Goal: Navigation & Orientation: Find specific page/section

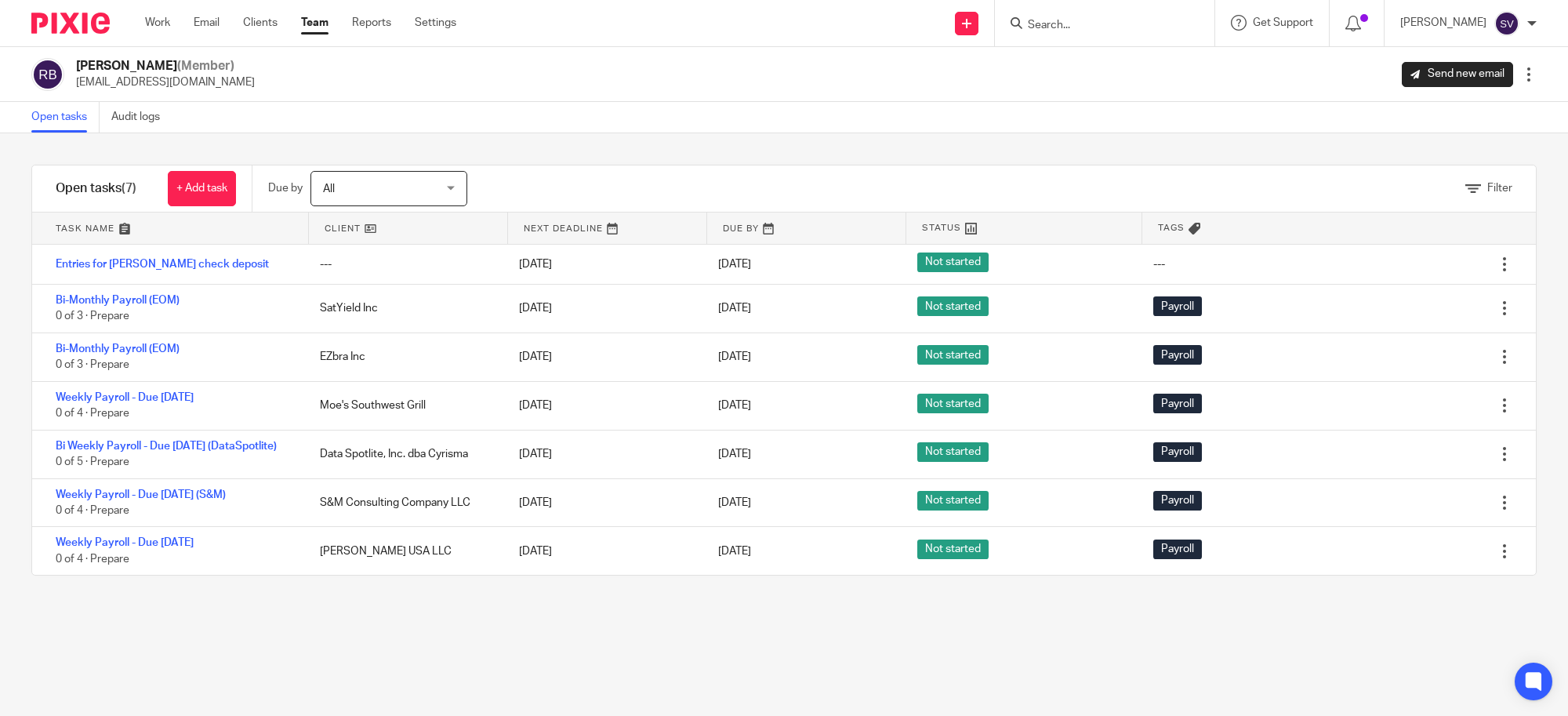
click at [314, 18] on link "Team" at bounding box center [314, 23] width 28 height 16
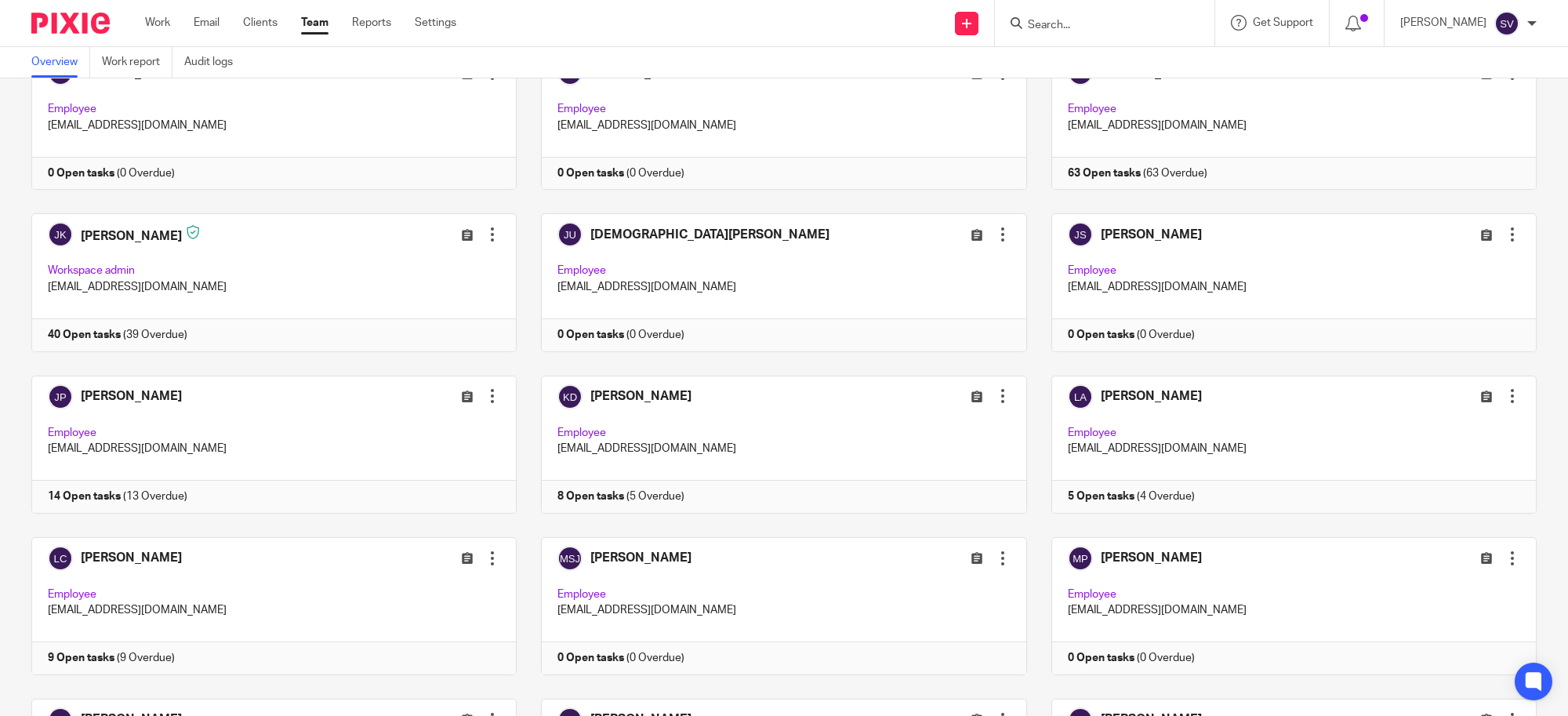
scroll to position [1275, 0]
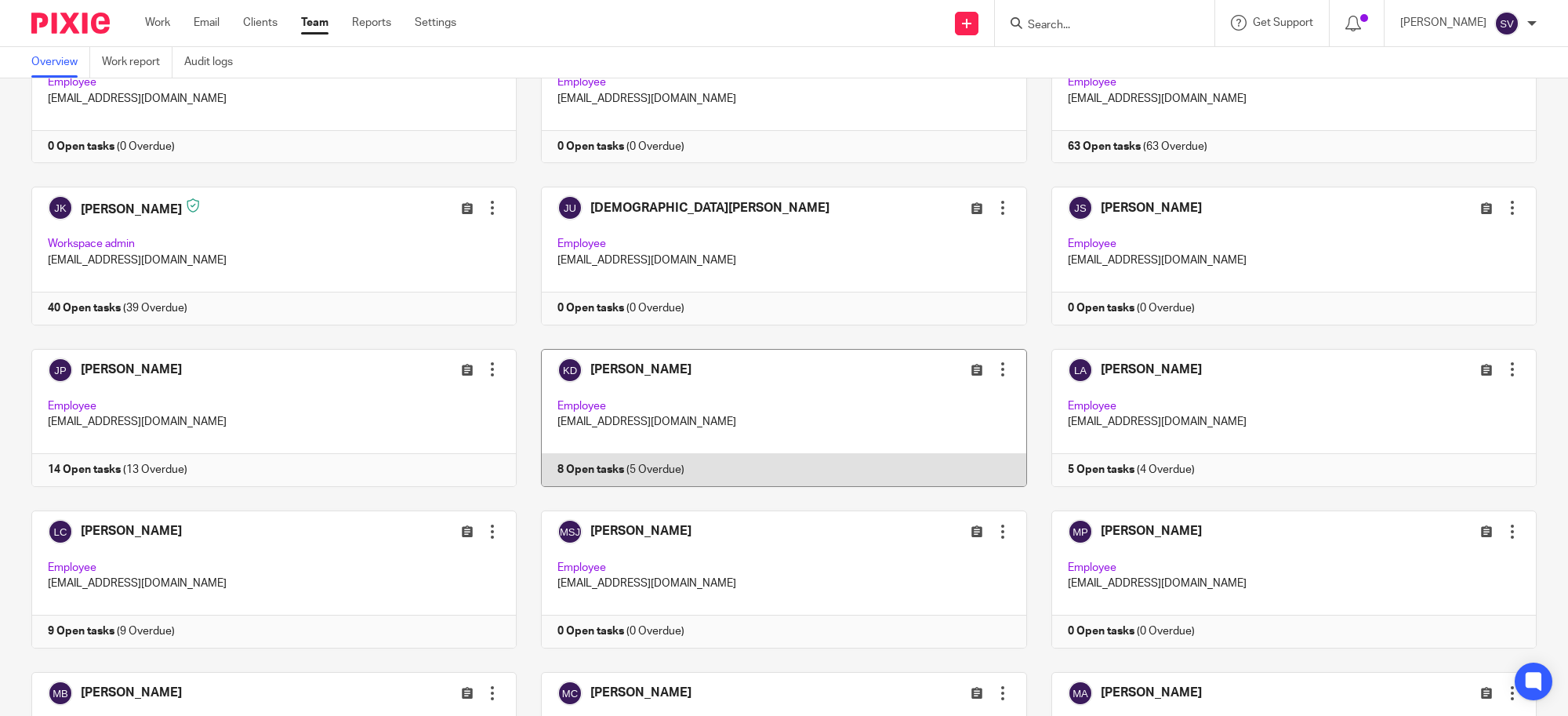
click at [742, 384] on link at bounding box center [771, 418] width 510 height 138
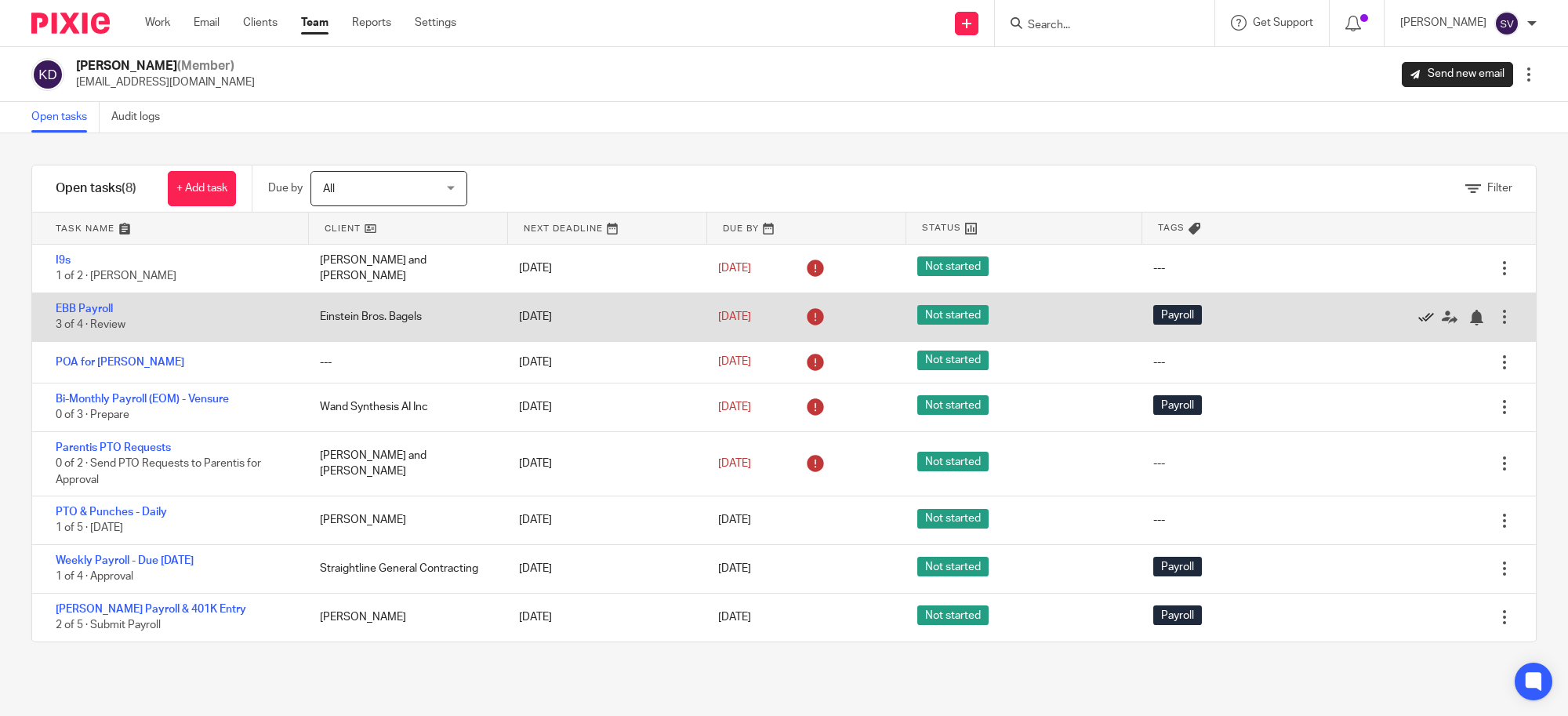
click at [1419, 316] on icon at bounding box center [1427, 318] width 16 height 16
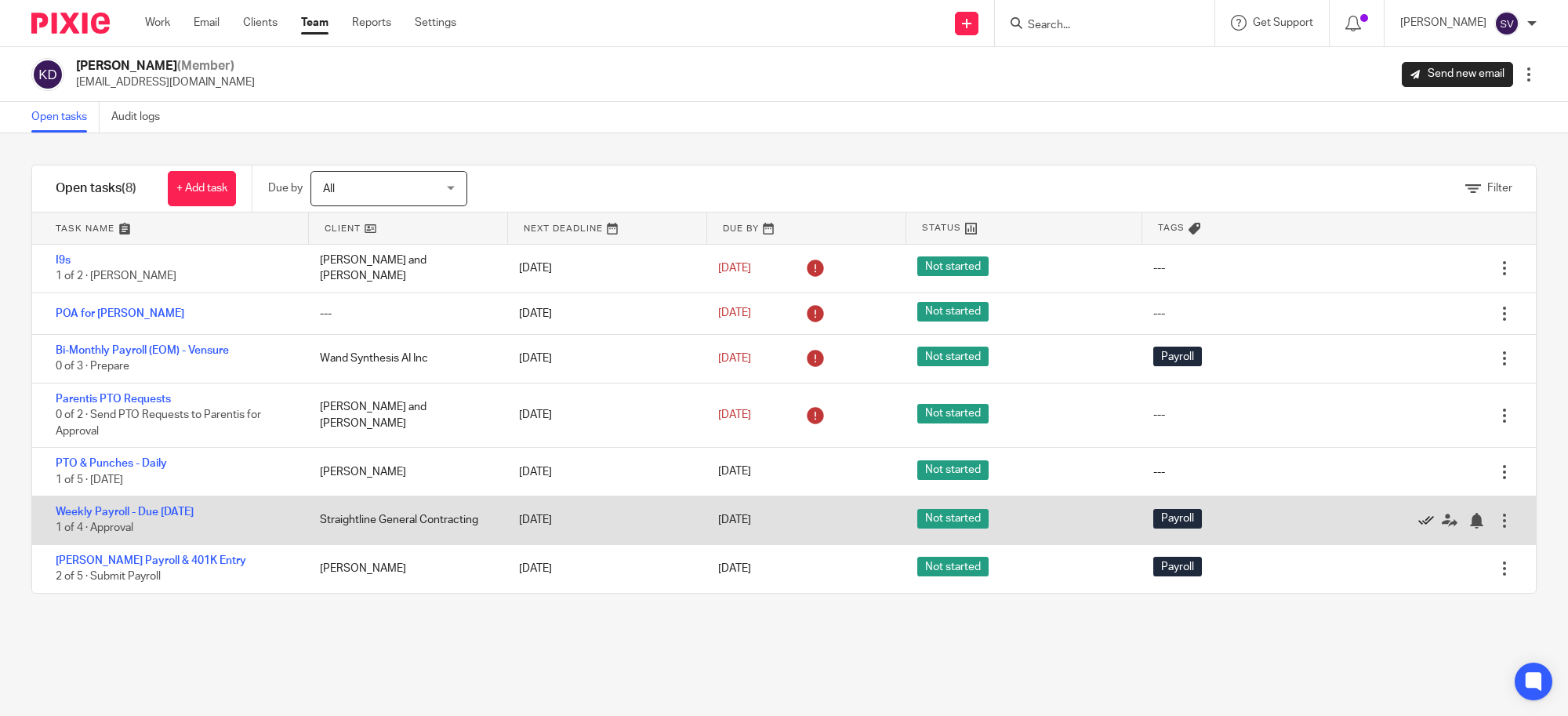
click at [1419, 520] on icon at bounding box center [1427, 521] width 16 height 16
